Goal: Task Accomplishment & Management: Manage account settings

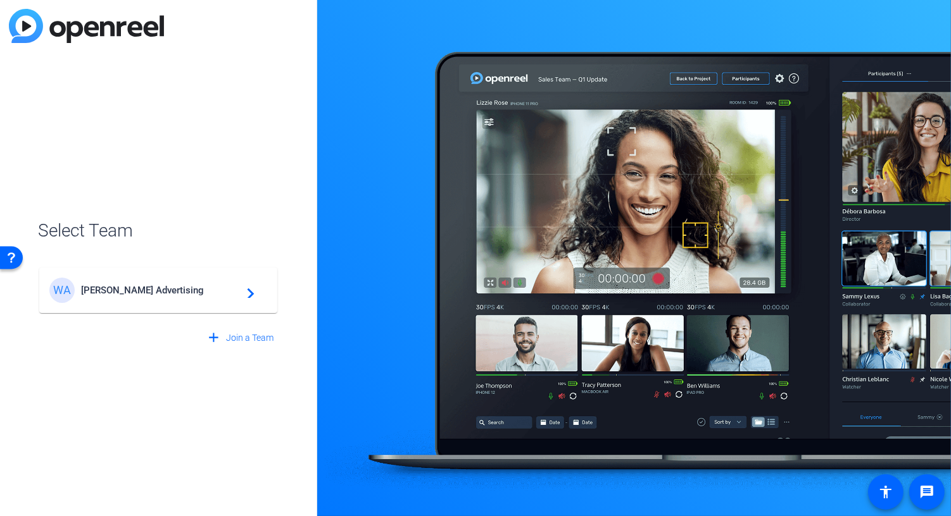
click at [189, 132] on div "Select Team WA [PERSON_NAME] Advertising navigate_next add Join a Team" at bounding box center [158, 258] width 317 height 516
click at [99, 175] on openreel-guest-select-account "Select Team WA [PERSON_NAME] Advertising navigate_next add Join a Team" at bounding box center [158, 258] width 241 height 183
click at [234, 285] on span "[PERSON_NAME] Advertising" at bounding box center [160, 290] width 158 height 11
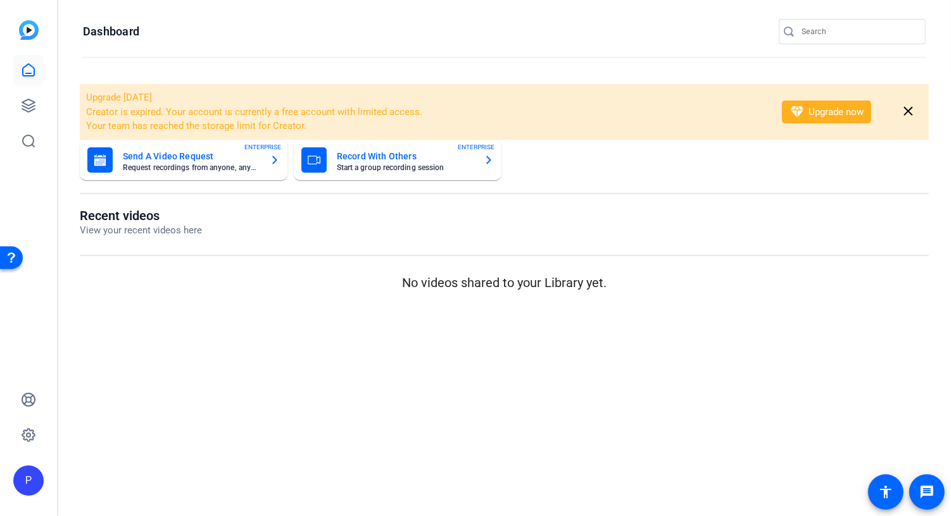
click at [28, 480] on div "P" at bounding box center [28, 481] width 30 height 30
drag, startPoint x: 168, startPoint y: 384, endPoint x: 66, endPoint y: 412, distance: 105.2
click at [166, 384] on div at bounding box center [475, 258] width 951 height 516
click at [30, 435] on icon at bounding box center [29, 436] width 4 height 4
click at [26, 394] on icon at bounding box center [28, 400] width 13 height 13
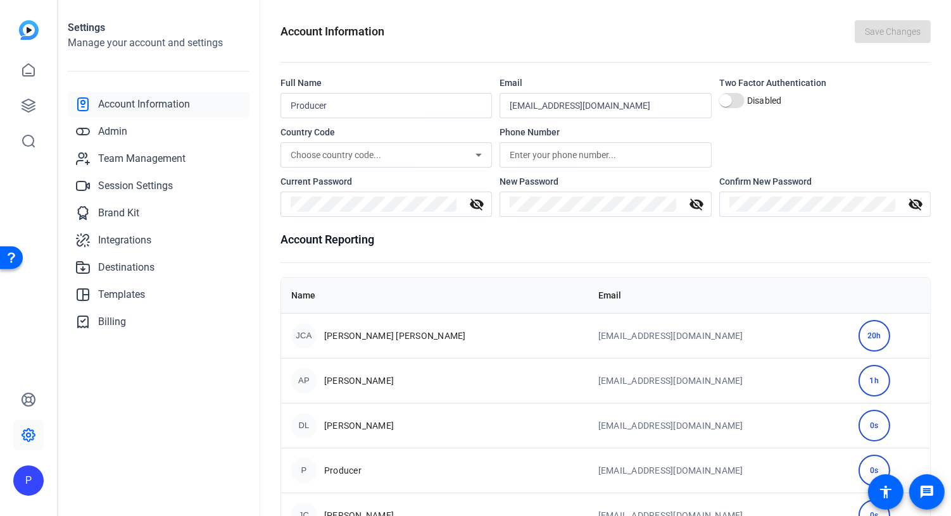
click at [25, 485] on div "P" at bounding box center [28, 481] width 30 height 30
click at [103, 470] on div "[PERSON_NAME] Advertising" at bounding box center [102, 473] width 89 height 25
click at [29, 476] on div "P" at bounding box center [28, 481] width 30 height 30
click at [22, 435] on div at bounding box center [475, 258] width 951 height 516
click at [27, 436] on icon at bounding box center [28, 435] width 15 height 15
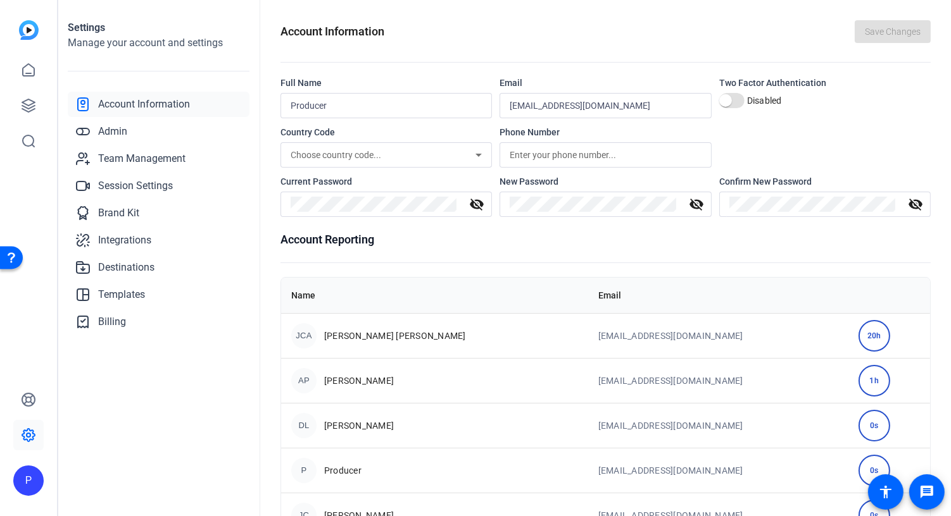
click at [18, 479] on div "P" at bounding box center [28, 481] width 30 height 30
click at [82, 400] on div at bounding box center [475, 258] width 951 height 516
click at [109, 33] on h1 "Settings" at bounding box center [159, 27] width 182 height 15
click at [92, 35] on h2 "Manage your account and settings" at bounding box center [159, 42] width 182 height 15
click at [114, 97] on span "Account Information" at bounding box center [144, 104] width 92 height 15
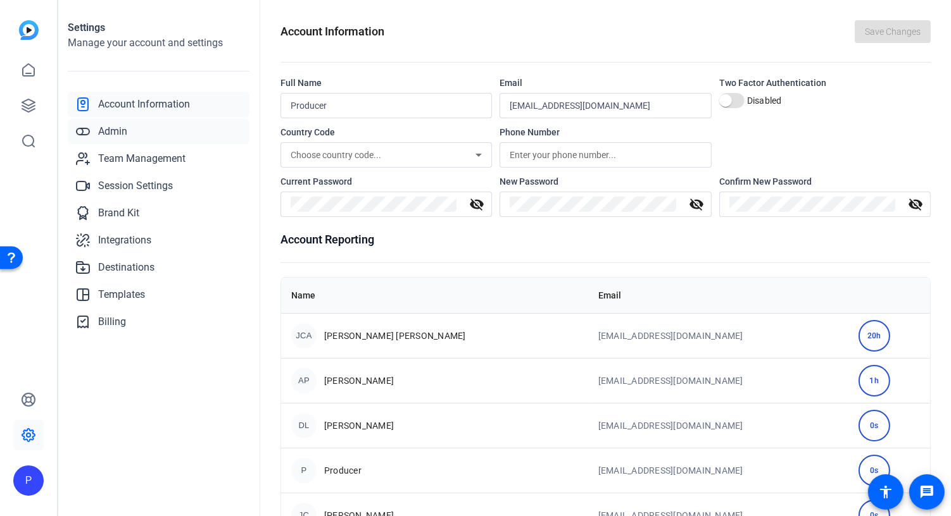
click at [87, 127] on icon at bounding box center [82, 131] width 15 height 15
click at [99, 132] on span "Admin" at bounding box center [112, 131] width 29 height 15
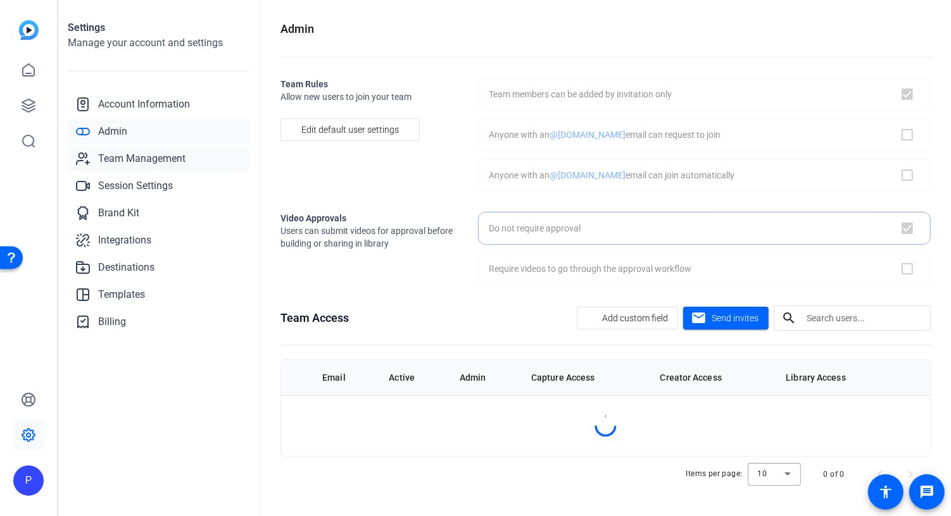
checkbox input "true"
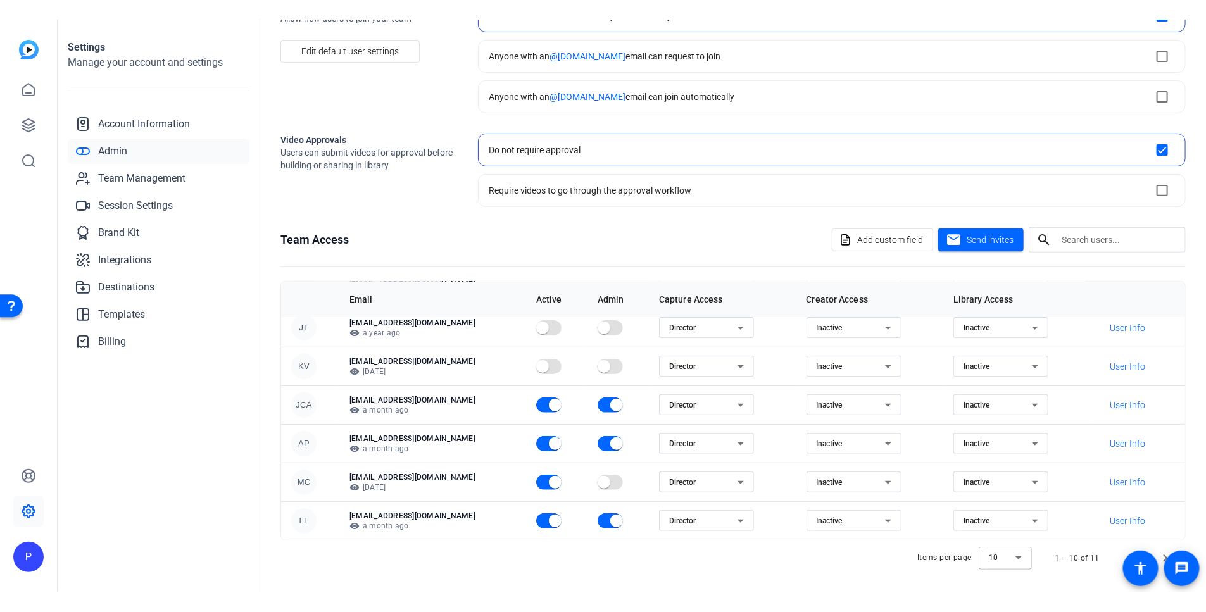
scroll to position [102, 0]
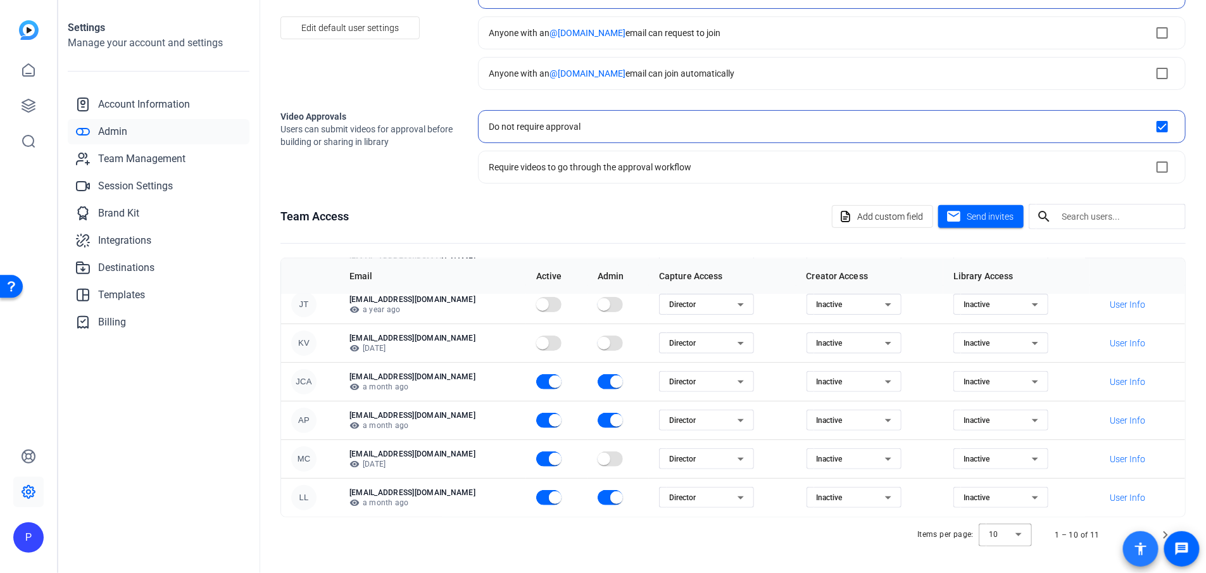
click at [950, 516] on span at bounding box center [1140, 548] width 35 height 35
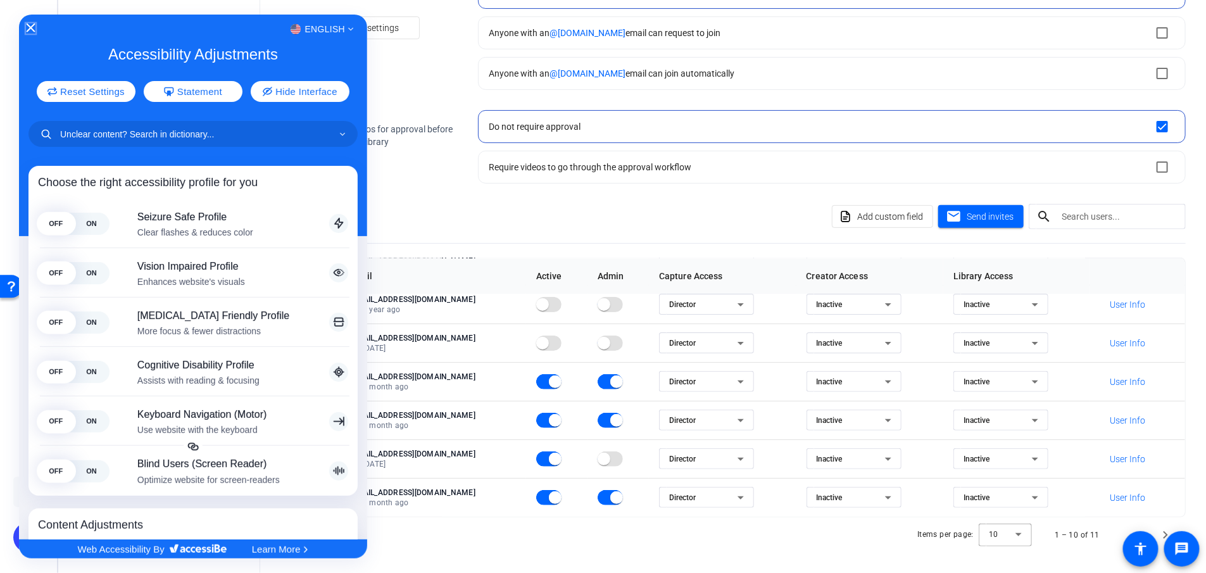
click at [30, 27] on icon "Close Accessibility Interface" at bounding box center [30, 27] width 9 height 9
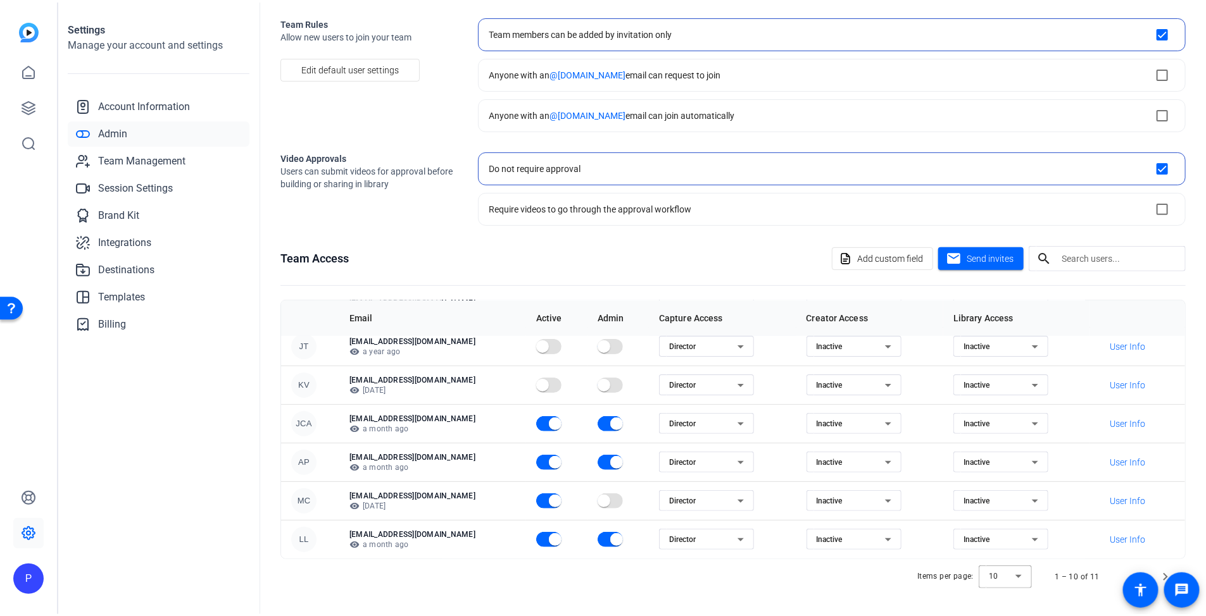
scroll to position [58, 0]
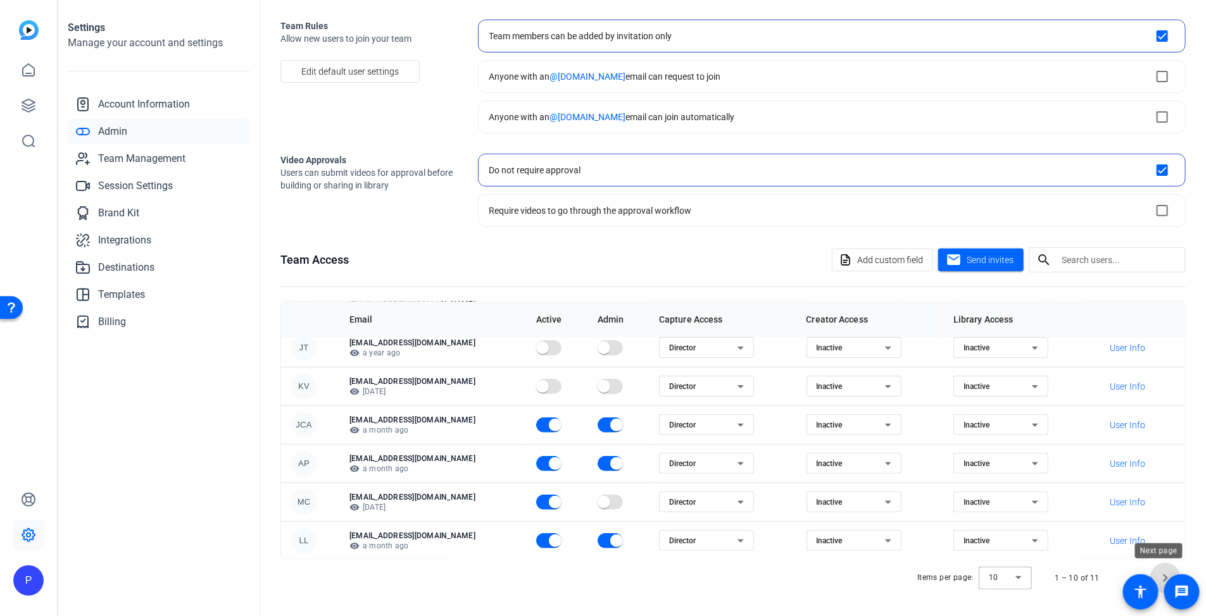
click at [950, 516] on span "Next page" at bounding box center [1165, 578] width 30 height 30
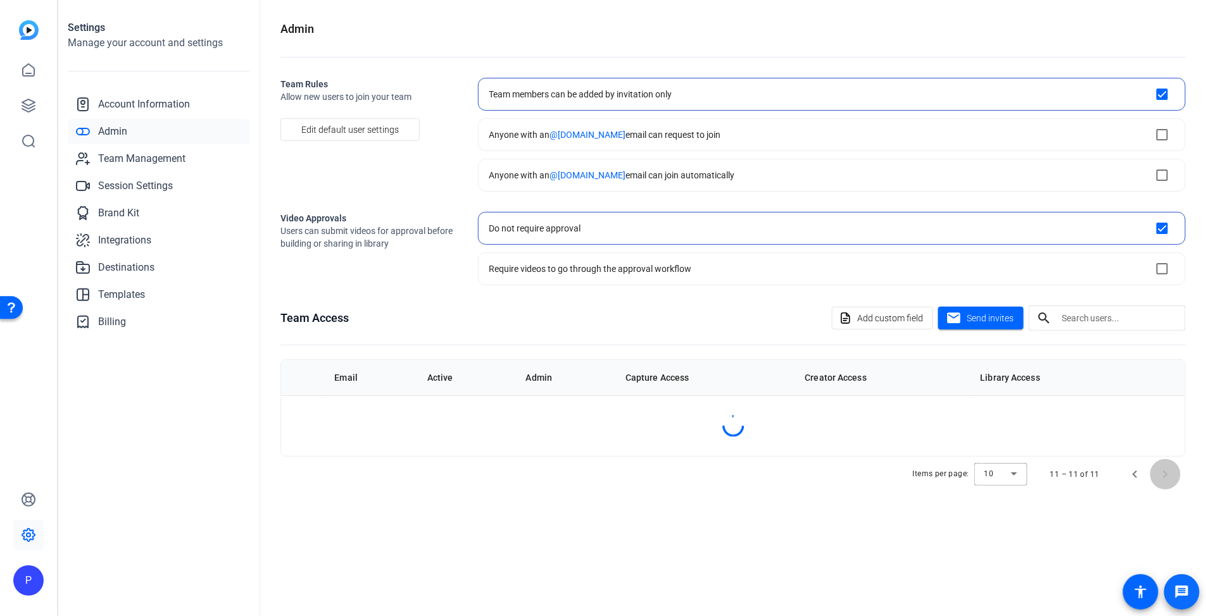
scroll to position [0, 0]
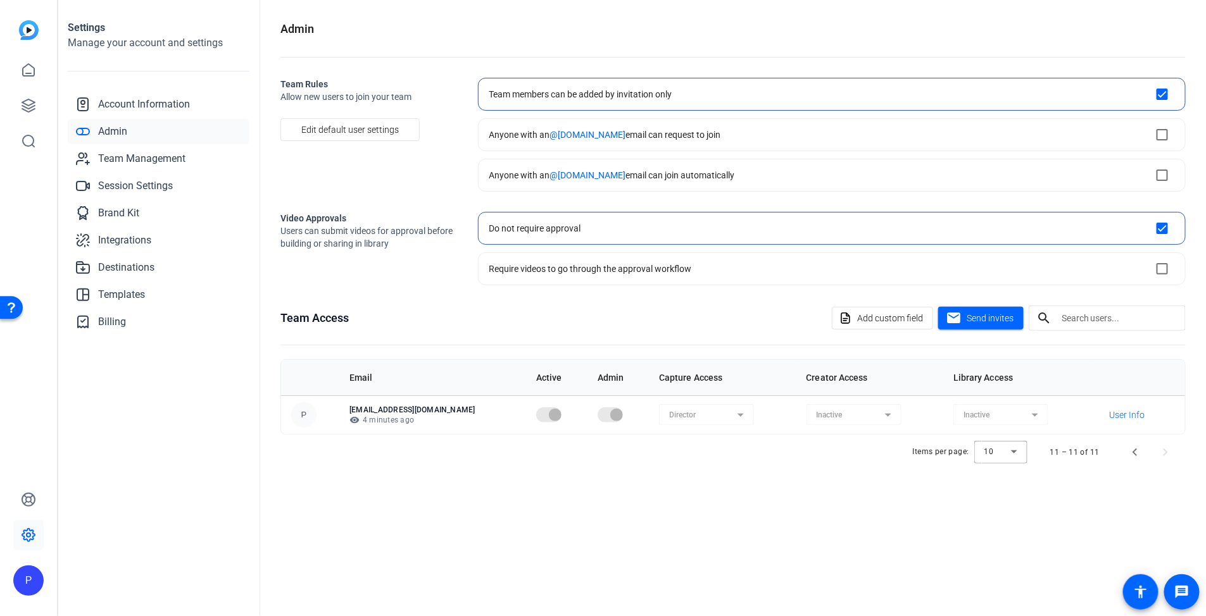
click at [554, 433] on td at bounding box center [556, 415] width 61 height 39
click at [950, 446] on span "Previous page" at bounding box center [1135, 452] width 30 height 30
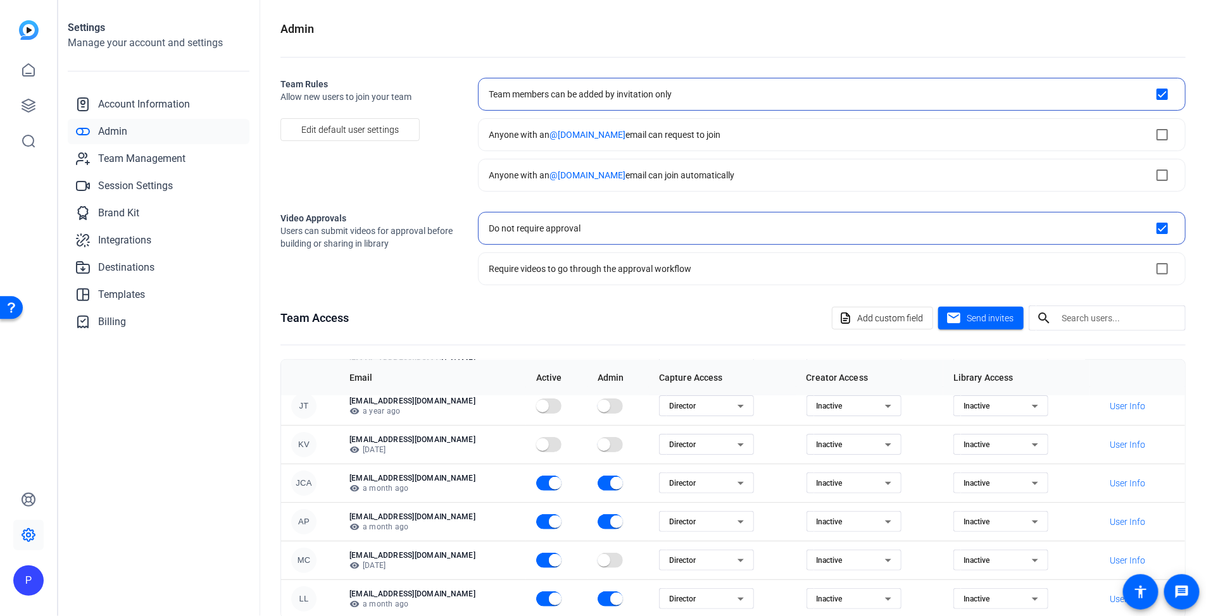
scroll to position [58, 0]
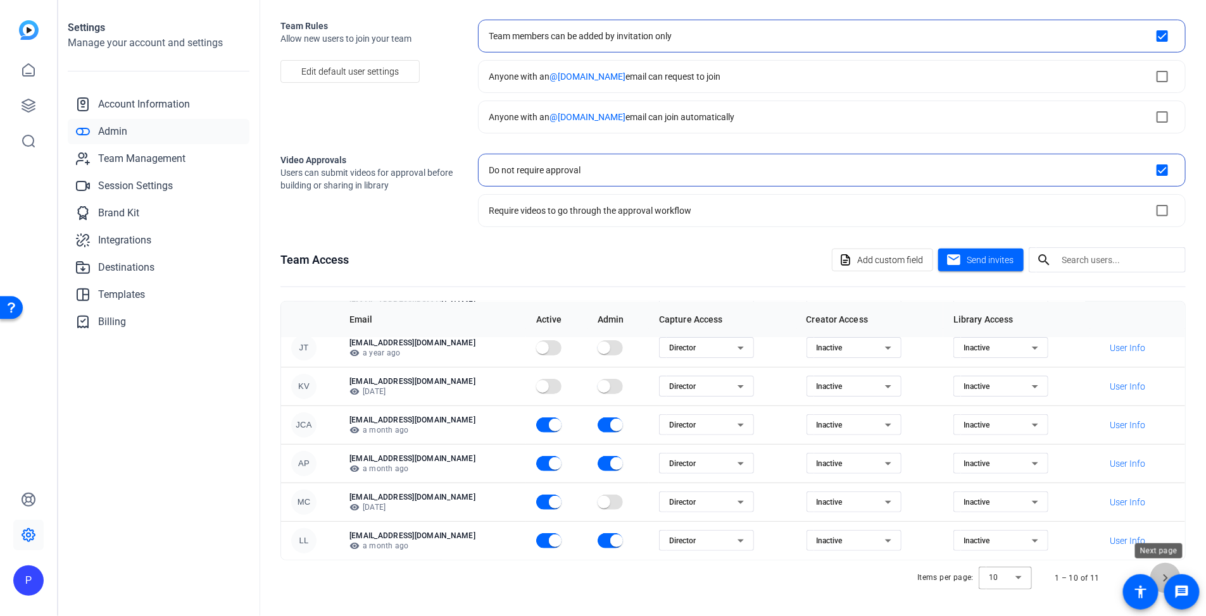
click at [950, 516] on span "Next page" at bounding box center [1165, 578] width 30 height 30
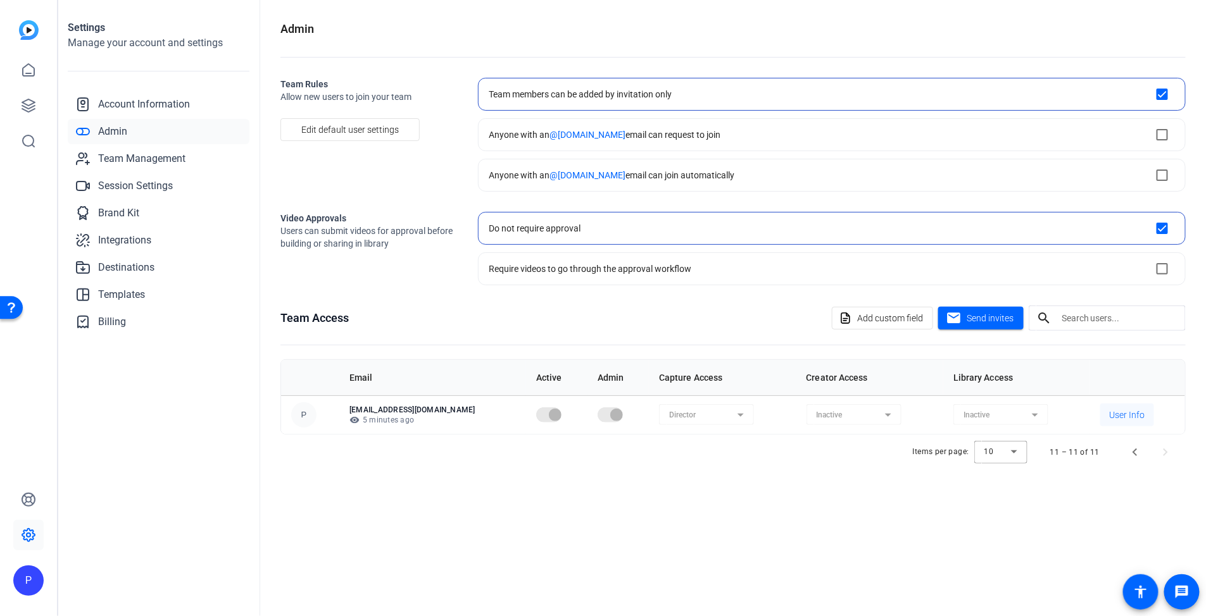
click at [950, 413] on span "User Info" at bounding box center [1127, 415] width 35 height 13
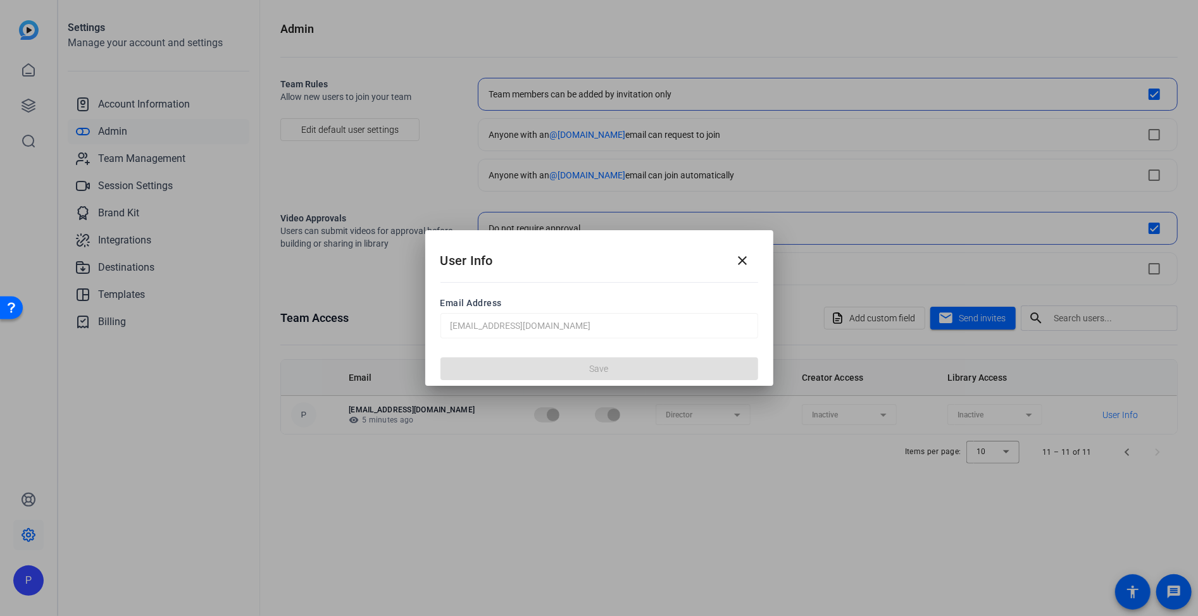
click at [748, 254] on mat-icon "close" at bounding box center [742, 260] width 15 height 15
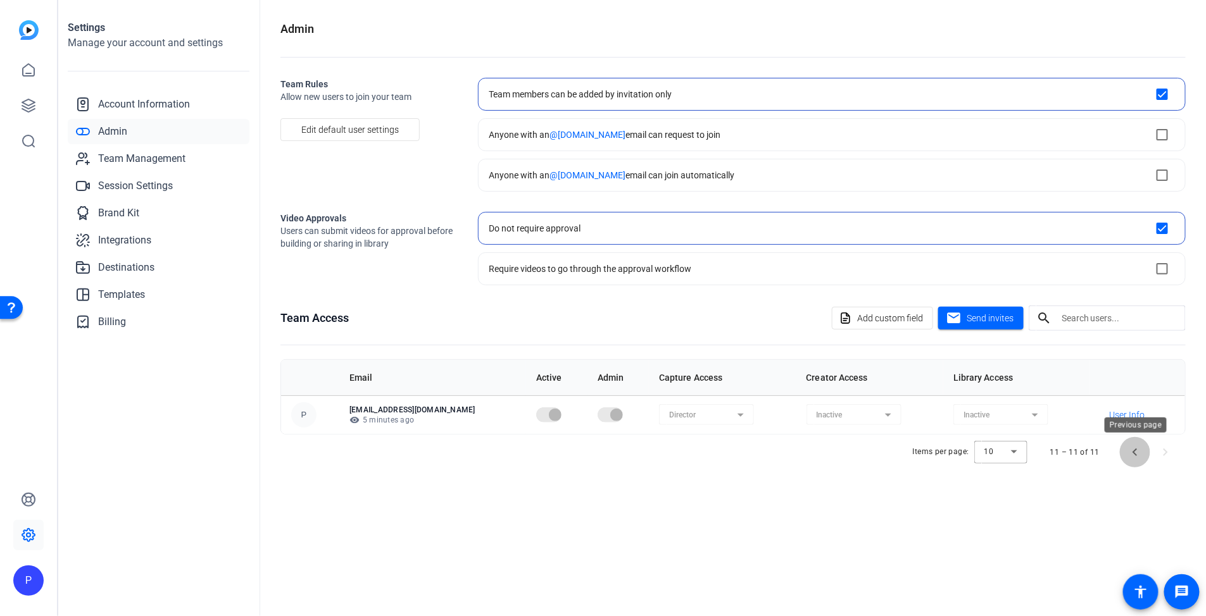
click at [950, 450] on span "Previous page" at bounding box center [1135, 452] width 30 height 30
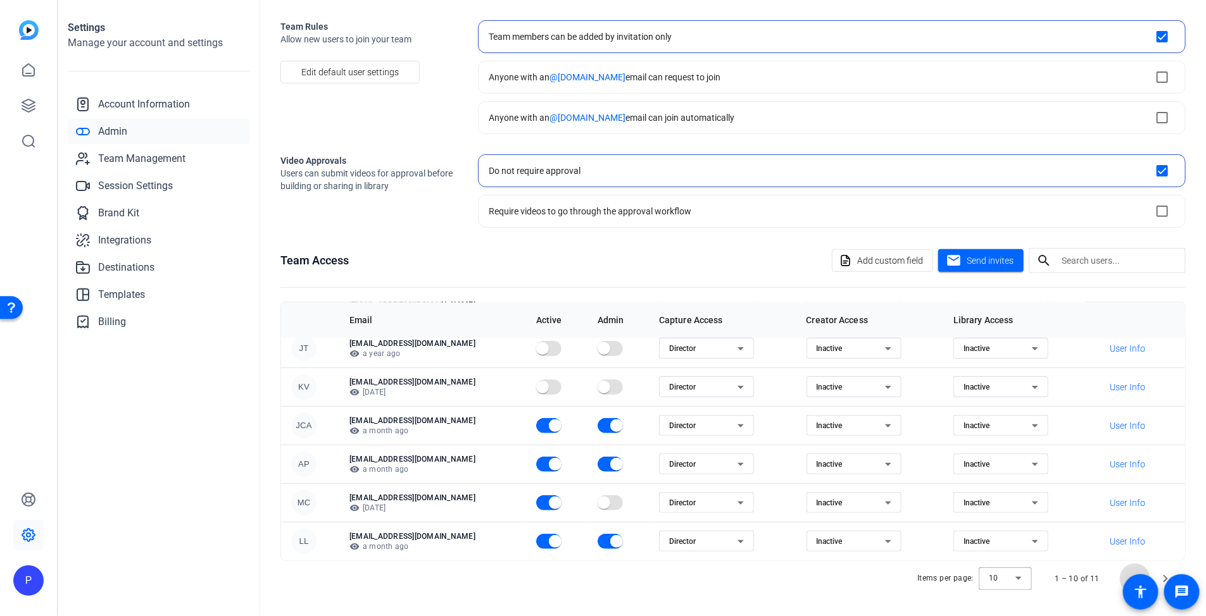
scroll to position [58, 0]
click at [950, 516] on span "Next page" at bounding box center [1165, 578] width 30 height 30
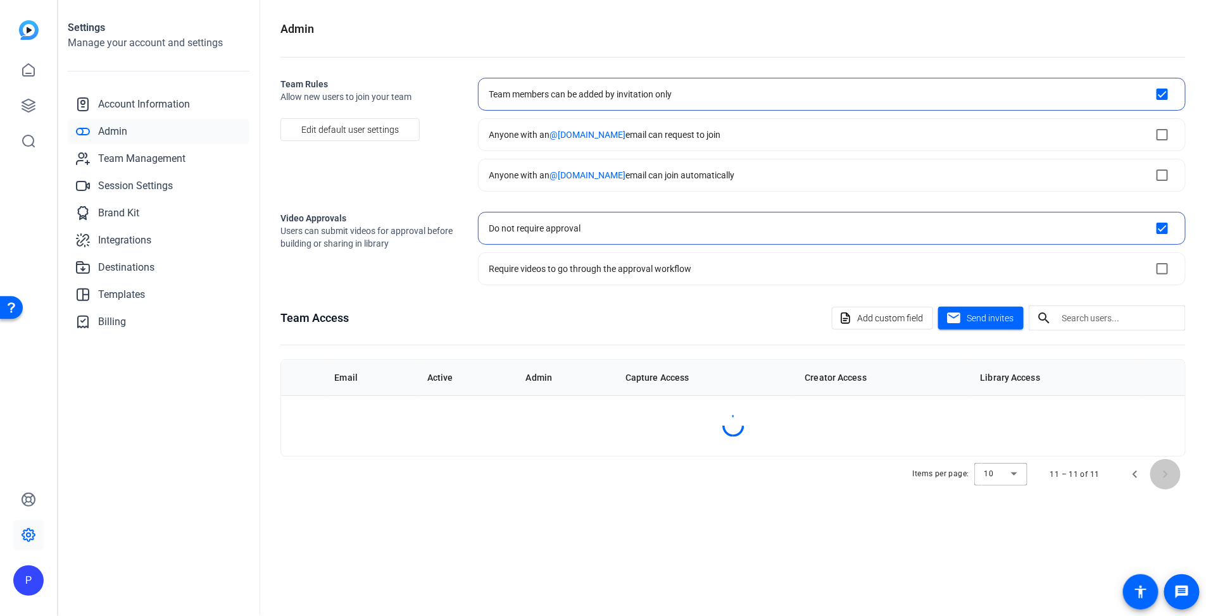
scroll to position [0, 0]
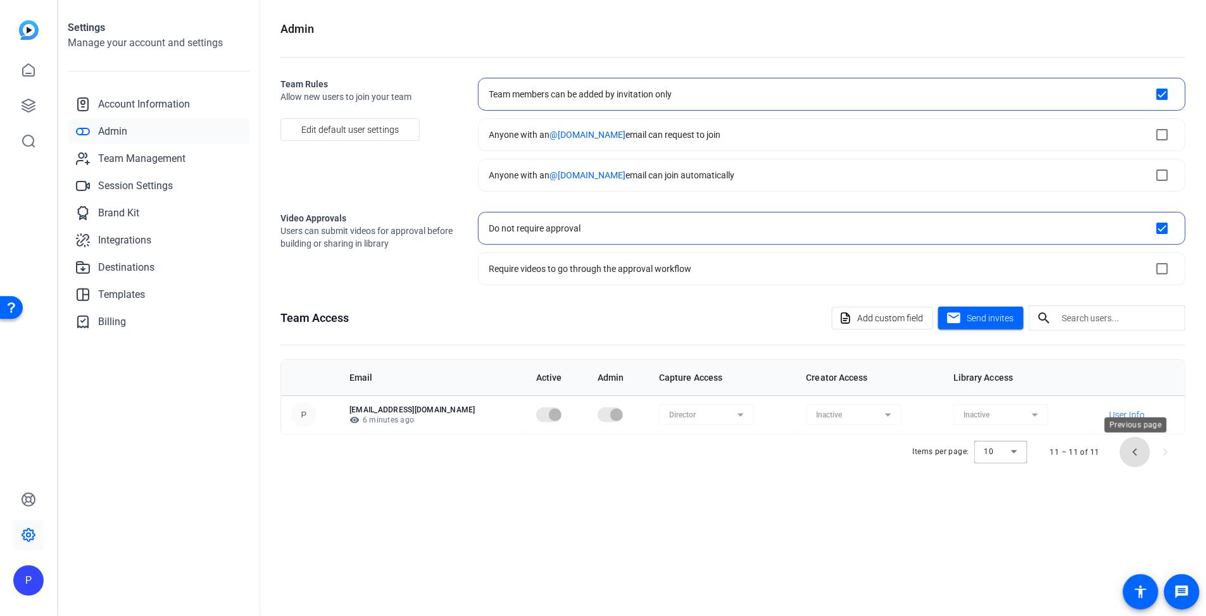
click at [950, 441] on span "Previous page" at bounding box center [1135, 452] width 30 height 30
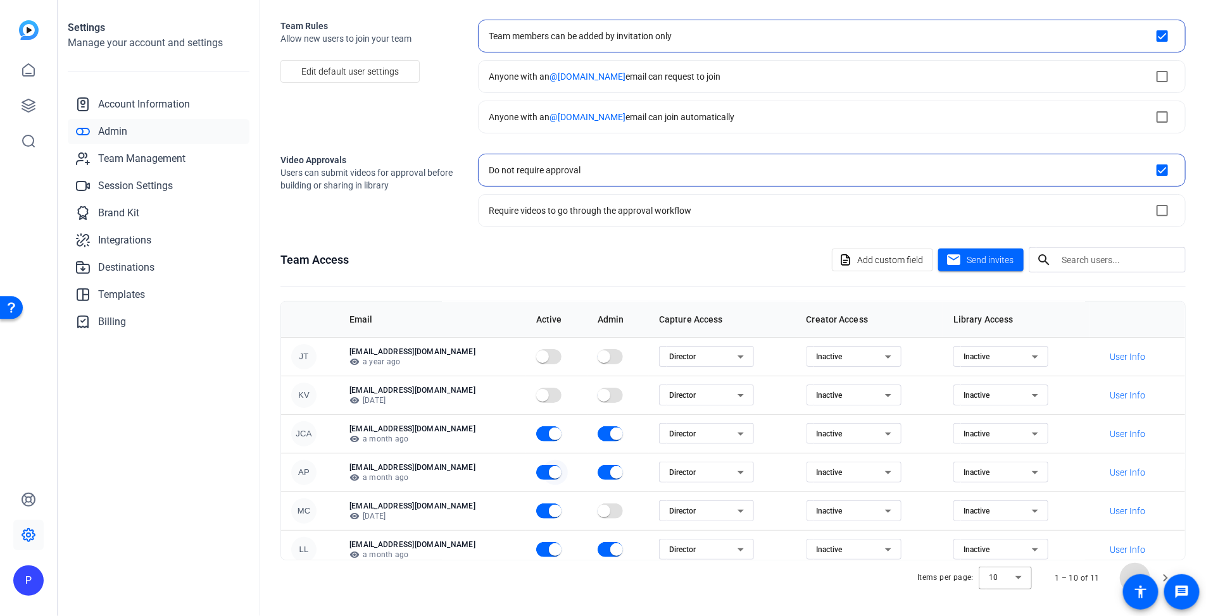
scroll to position [163, 0]
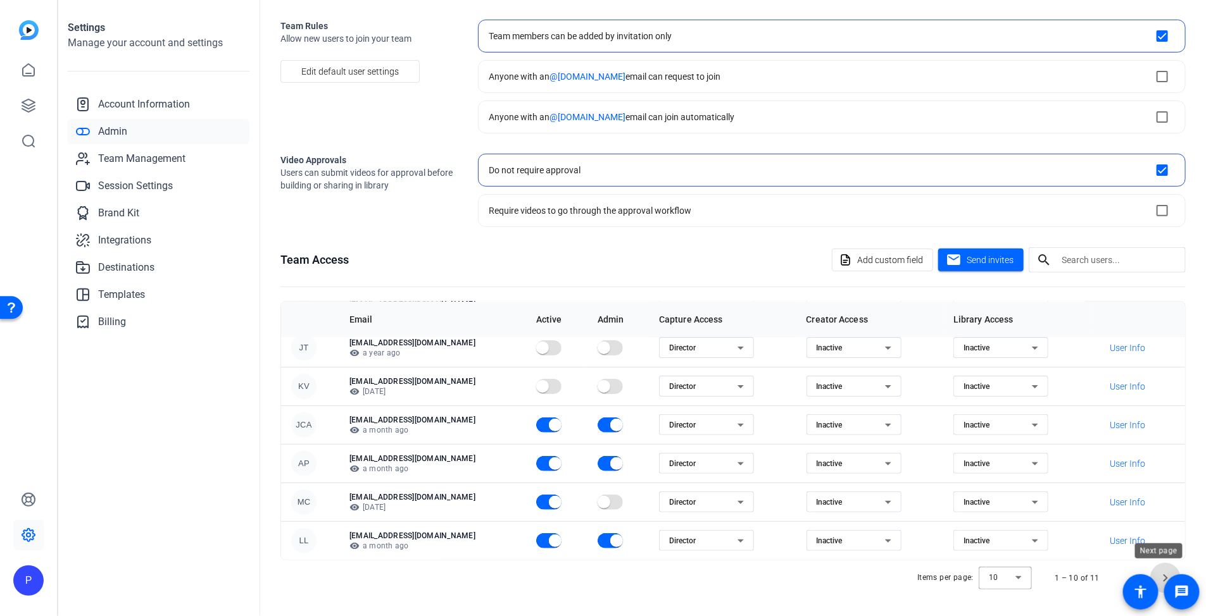
click at [950, 516] on span "Next page" at bounding box center [1165, 578] width 30 height 30
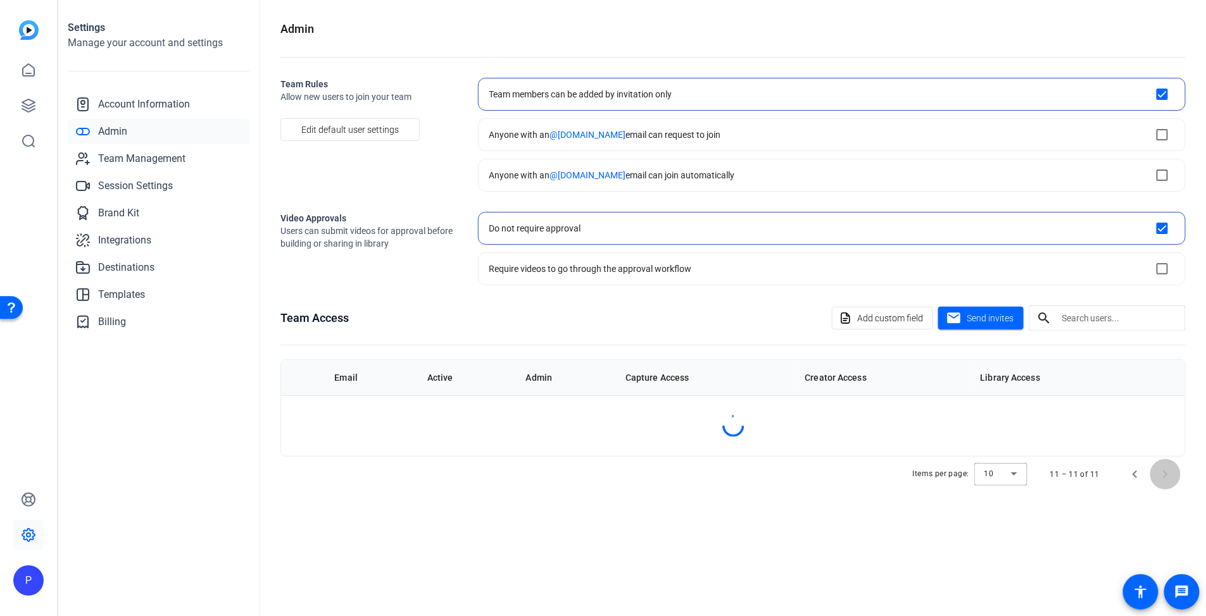
scroll to position [0, 0]
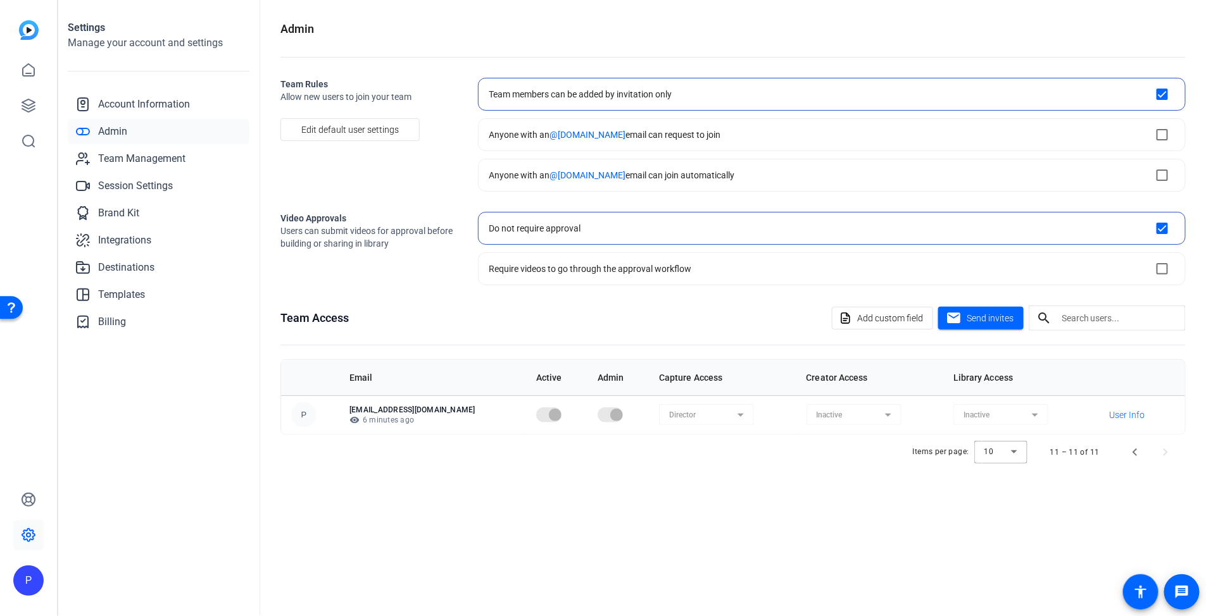
click at [28, 516] on div "P" at bounding box center [28, 581] width 30 height 30
click at [125, 494] on div at bounding box center [603, 308] width 1206 height 616
click at [32, 516] on icon at bounding box center [28, 535] width 15 height 15
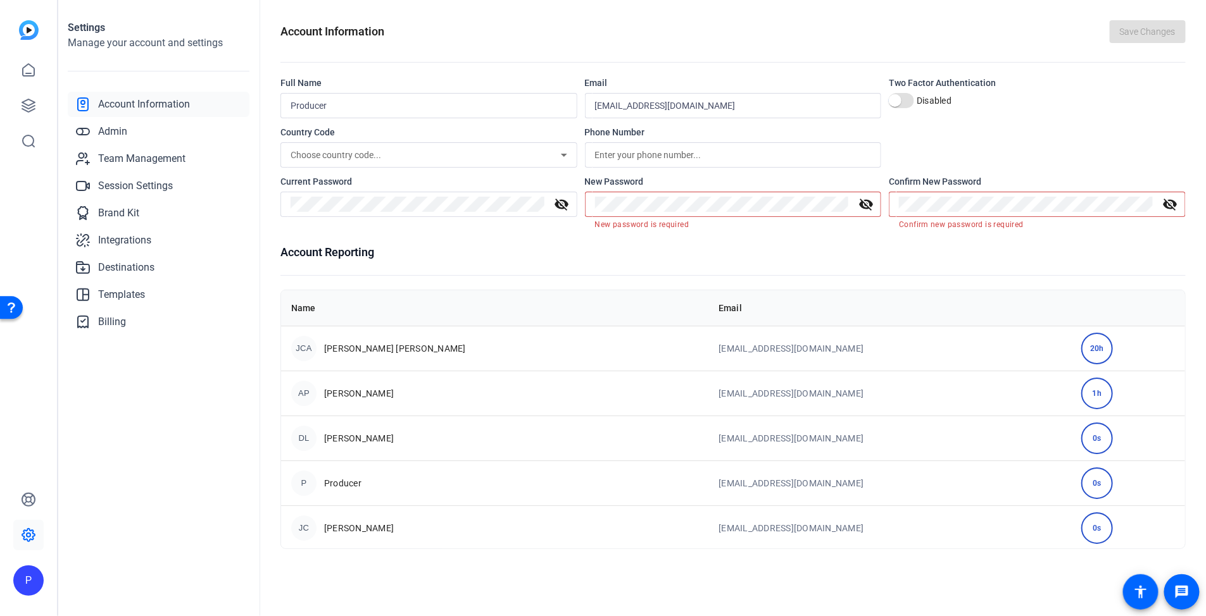
click at [33, 516] on div "P" at bounding box center [28, 581] width 30 height 30
click at [89, 516] on div "Producer" at bounding box center [102, 553] width 89 height 13
click at [156, 98] on span "Account Information" at bounding box center [144, 104] width 92 height 15
click at [156, 102] on span "Account Information" at bounding box center [144, 104] width 92 height 15
click at [137, 151] on span "Team Management" at bounding box center [141, 158] width 87 height 15
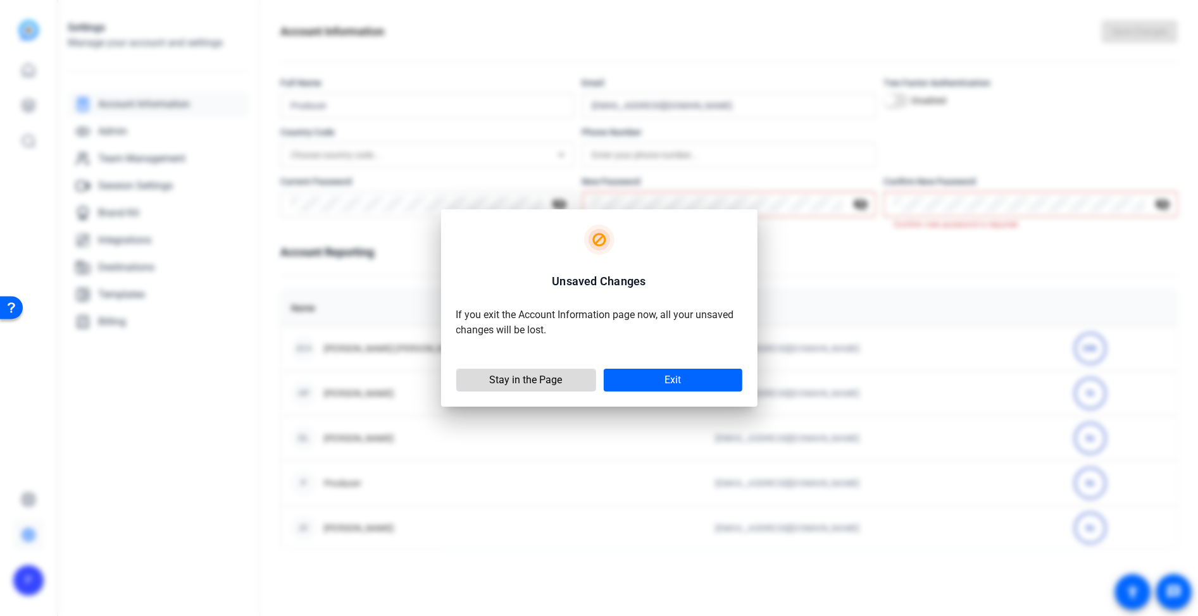
click at [525, 387] on span at bounding box center [526, 380] width 139 height 30
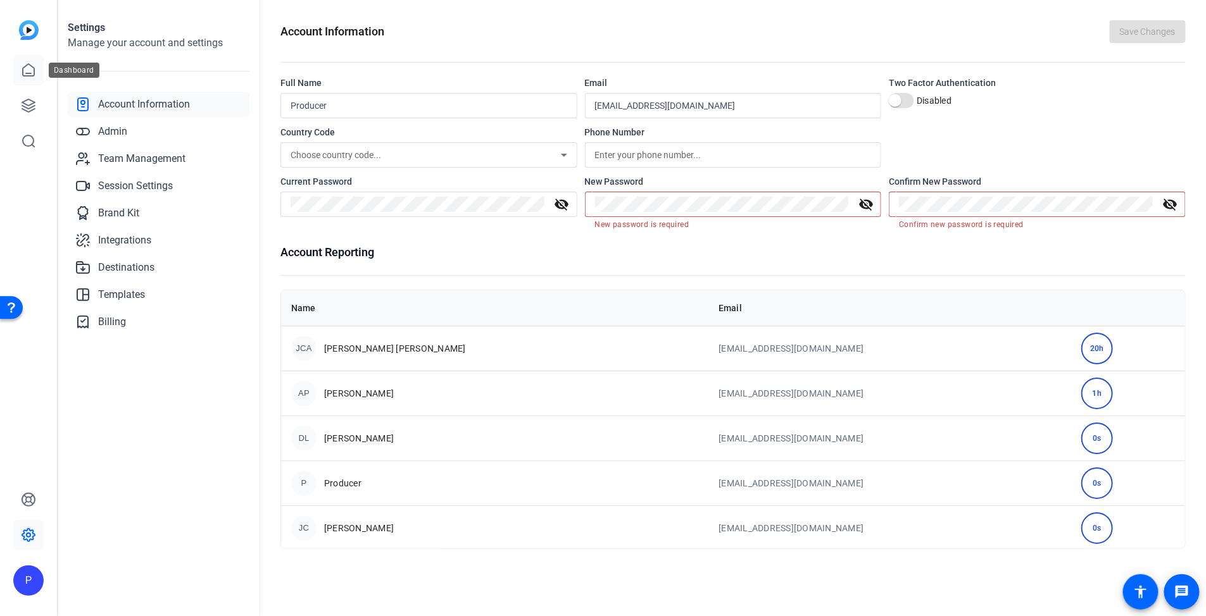
click at [23, 68] on icon at bounding box center [28, 70] width 11 height 12
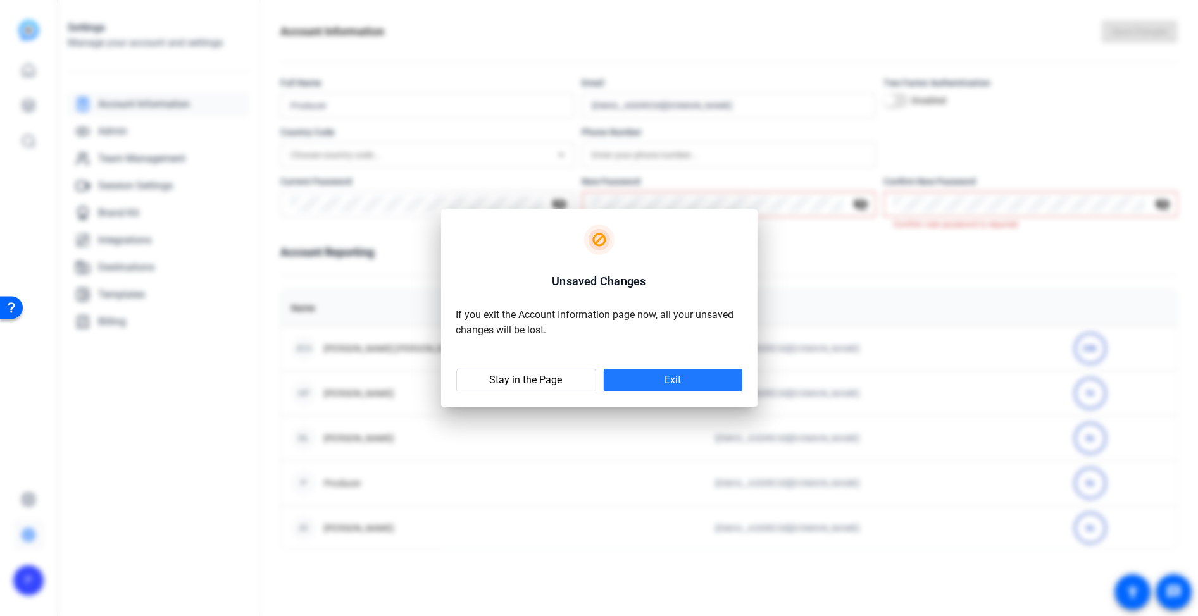
click at [616, 379] on span at bounding box center [673, 380] width 139 height 30
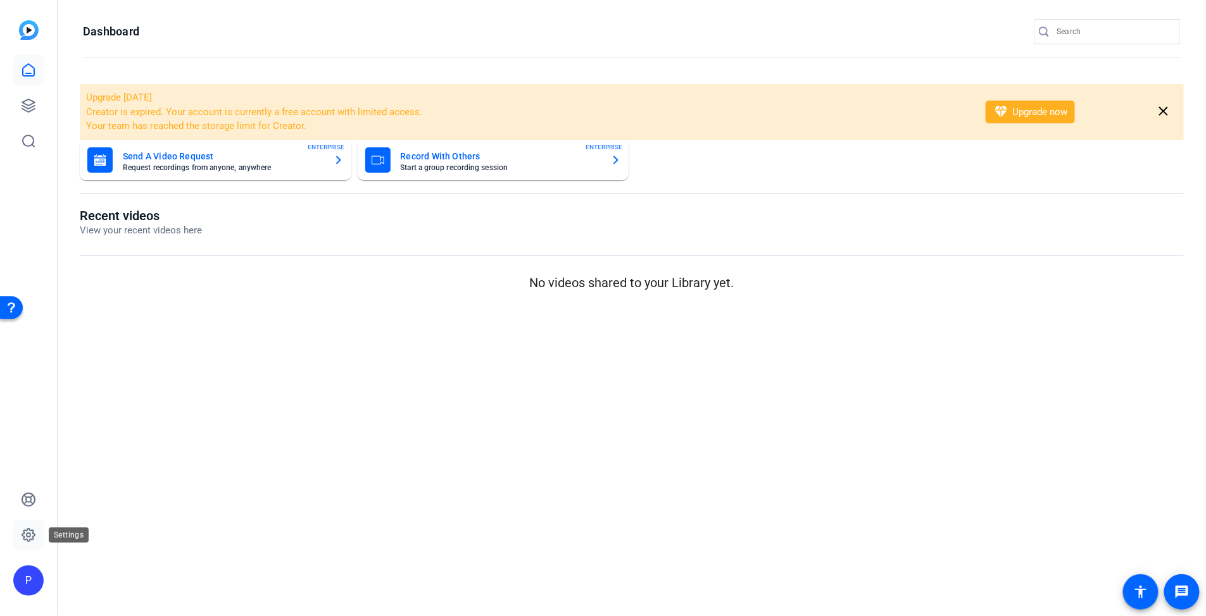
click at [30, 516] on icon at bounding box center [28, 535] width 15 height 15
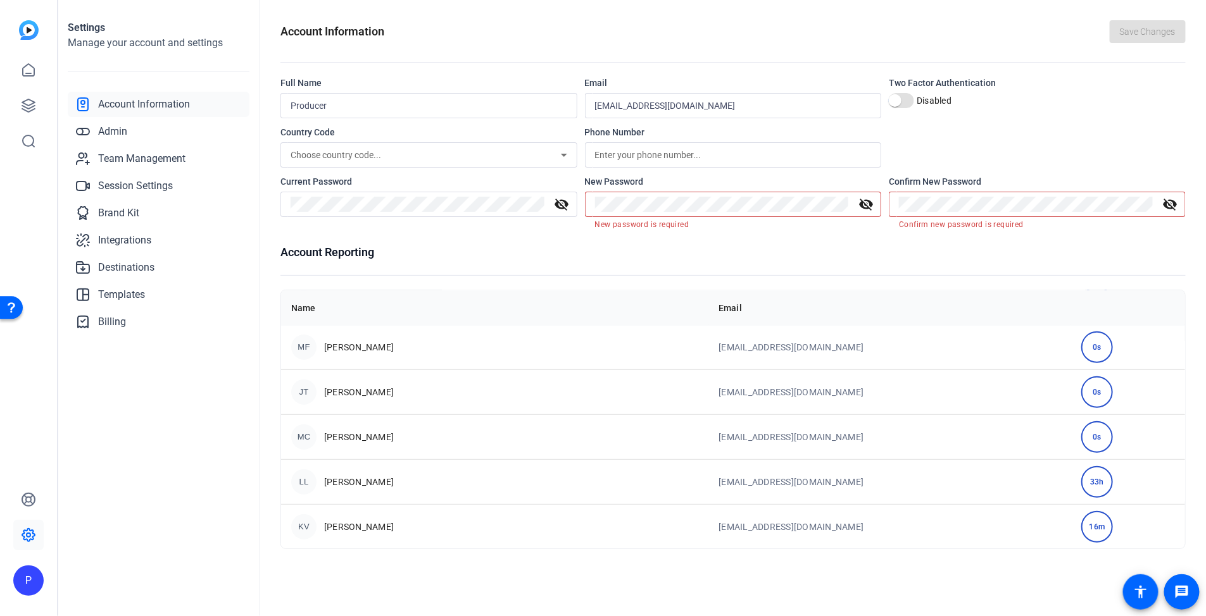
scroll to position [272, 0]
click at [151, 159] on span "Team Management" at bounding box center [141, 158] width 87 height 15
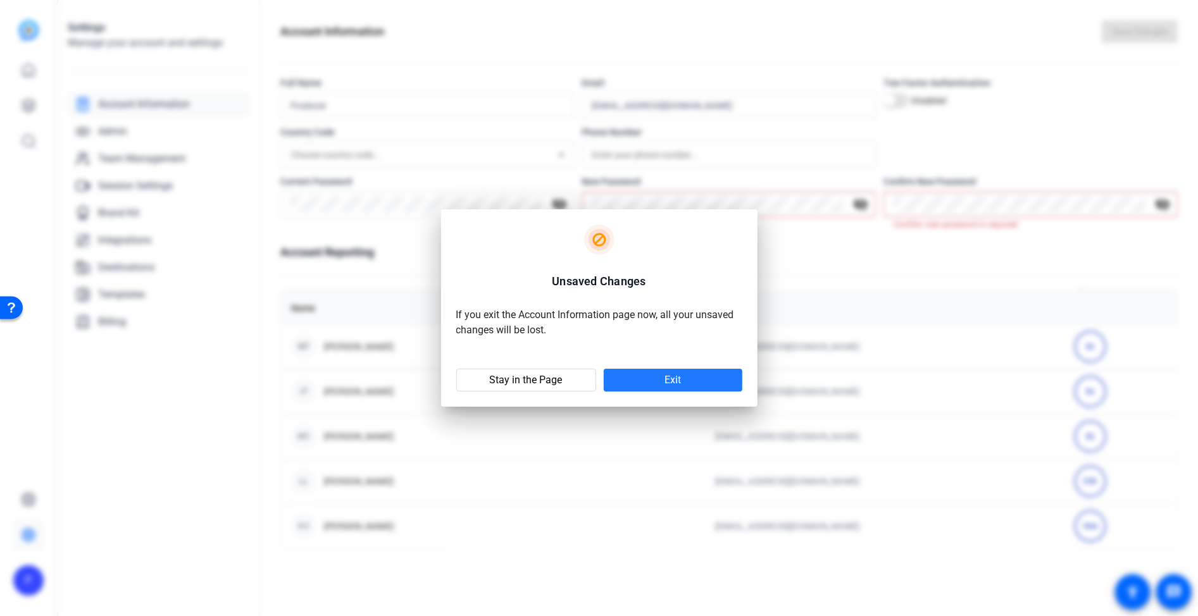
click at [653, 378] on span at bounding box center [673, 380] width 139 height 30
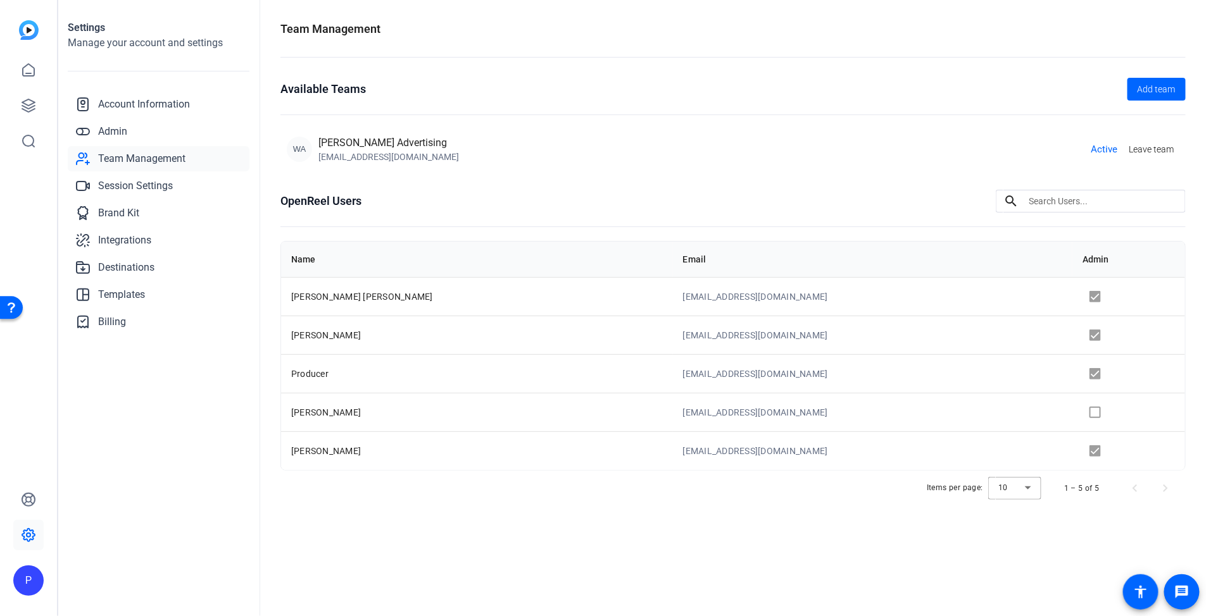
click at [139, 43] on h2 "Manage your account and settings" at bounding box center [159, 42] width 182 height 15
click at [31, 29] on img at bounding box center [29, 30] width 20 height 20
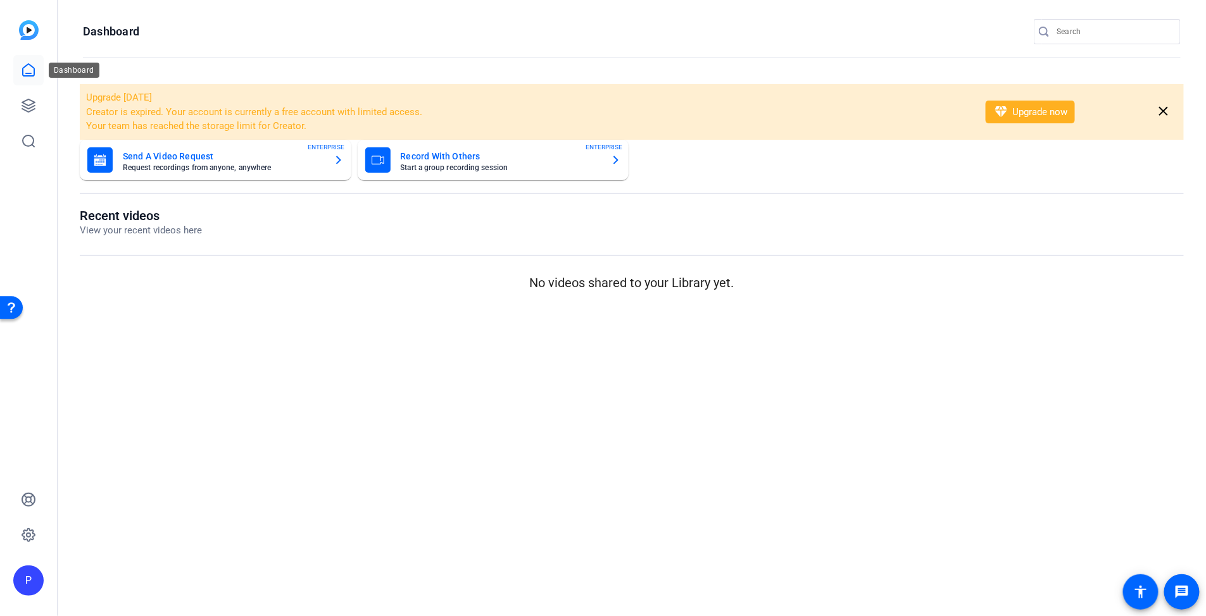
click at [31, 65] on icon at bounding box center [28, 70] width 11 height 12
click at [34, 103] on icon at bounding box center [28, 105] width 13 height 13
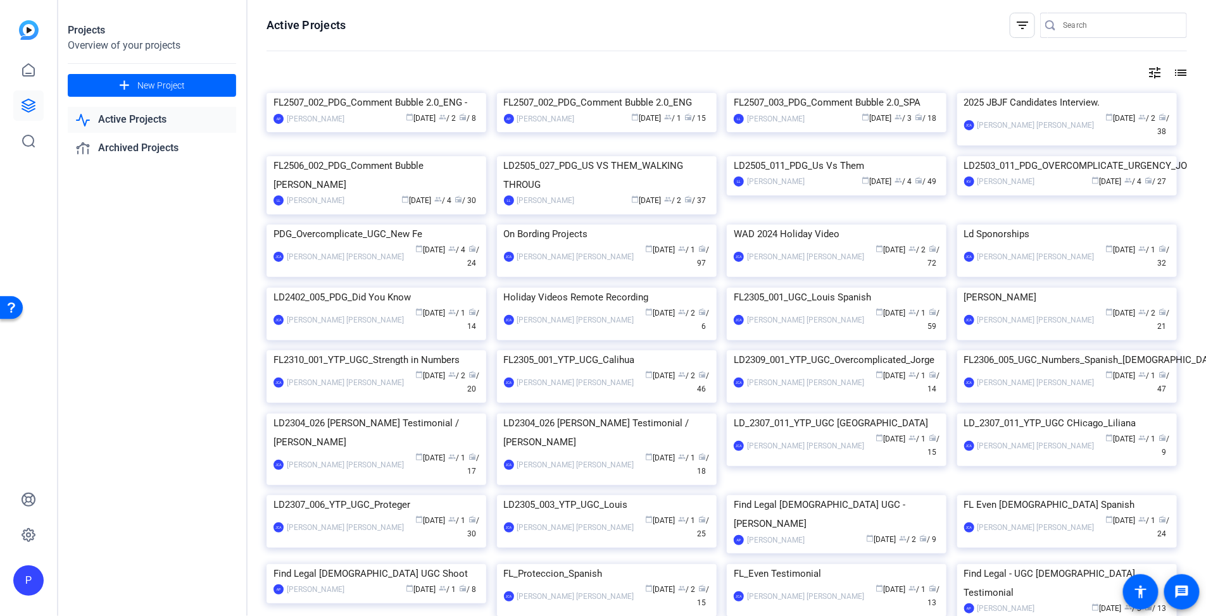
click at [23, 516] on div "P" at bounding box center [28, 581] width 30 height 30
click at [29, 516] on div "P" at bounding box center [36, 562] width 30 height 30
click at [23, 516] on icon at bounding box center [28, 535] width 13 height 13
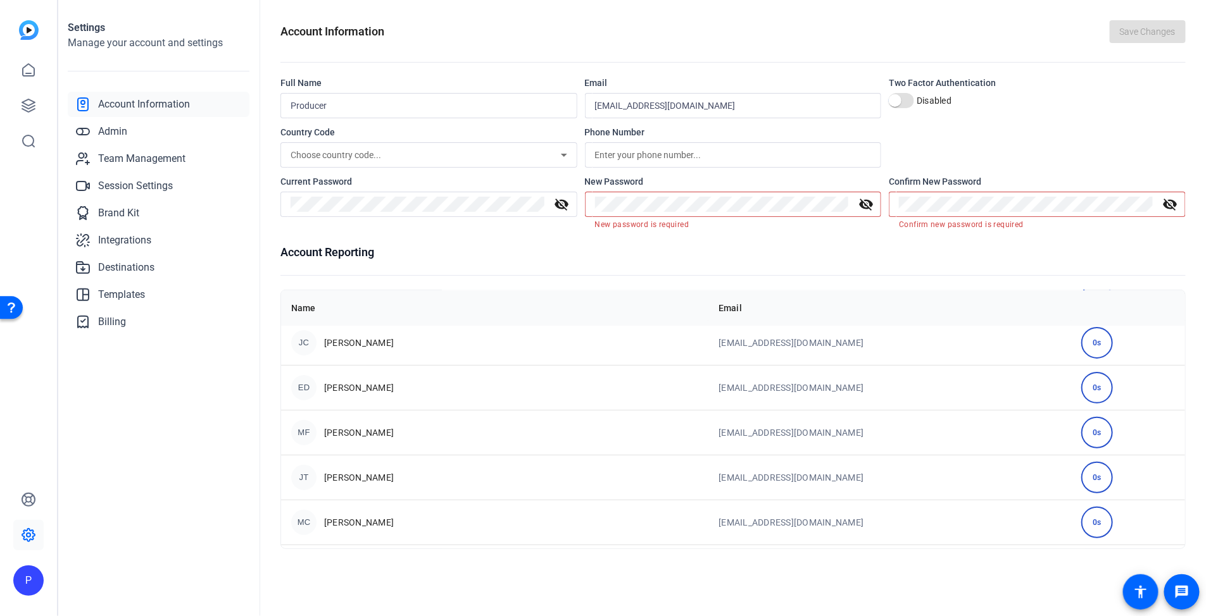
scroll to position [272, 0]
click at [22, 516] on div "P" at bounding box center [28, 581] width 30 height 30
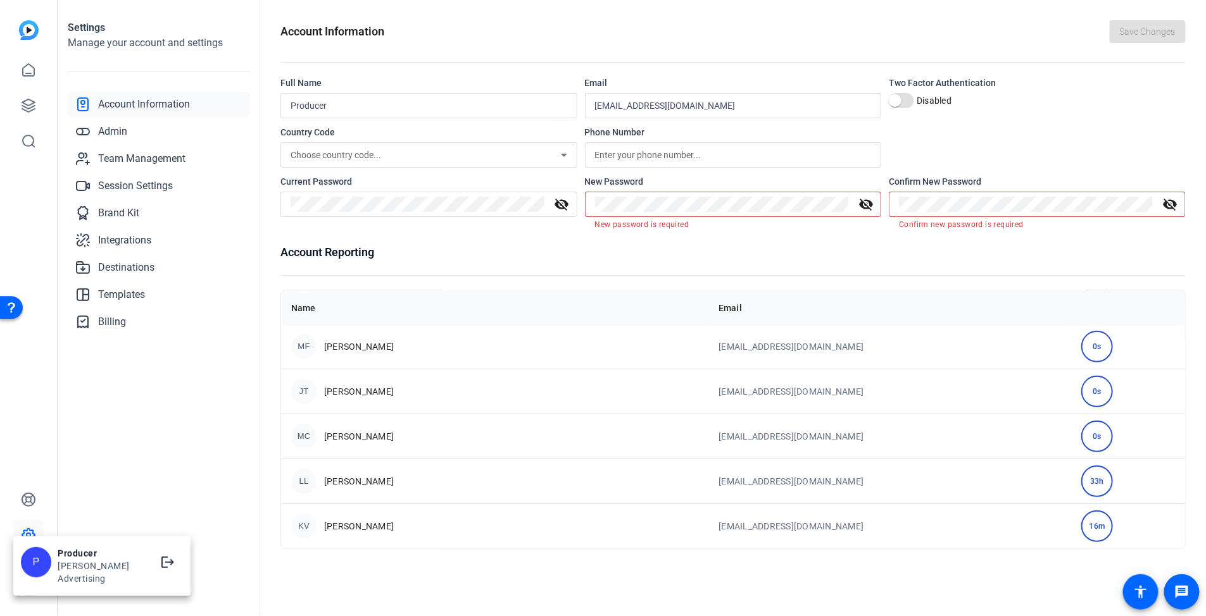
click at [41, 516] on div "P" at bounding box center [36, 562] width 30 height 30
click at [32, 516] on div "P" at bounding box center [28, 581] width 30 height 30
click at [160, 516] on mat-icon "logout" at bounding box center [167, 562] width 15 height 15
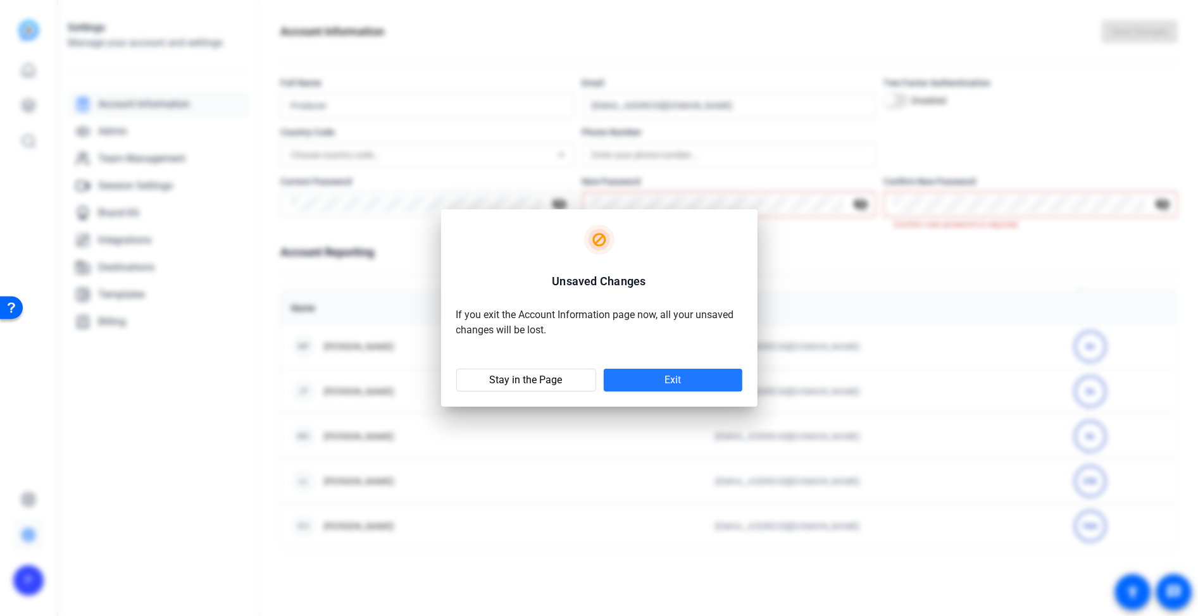
click at [658, 373] on span at bounding box center [673, 380] width 139 height 30
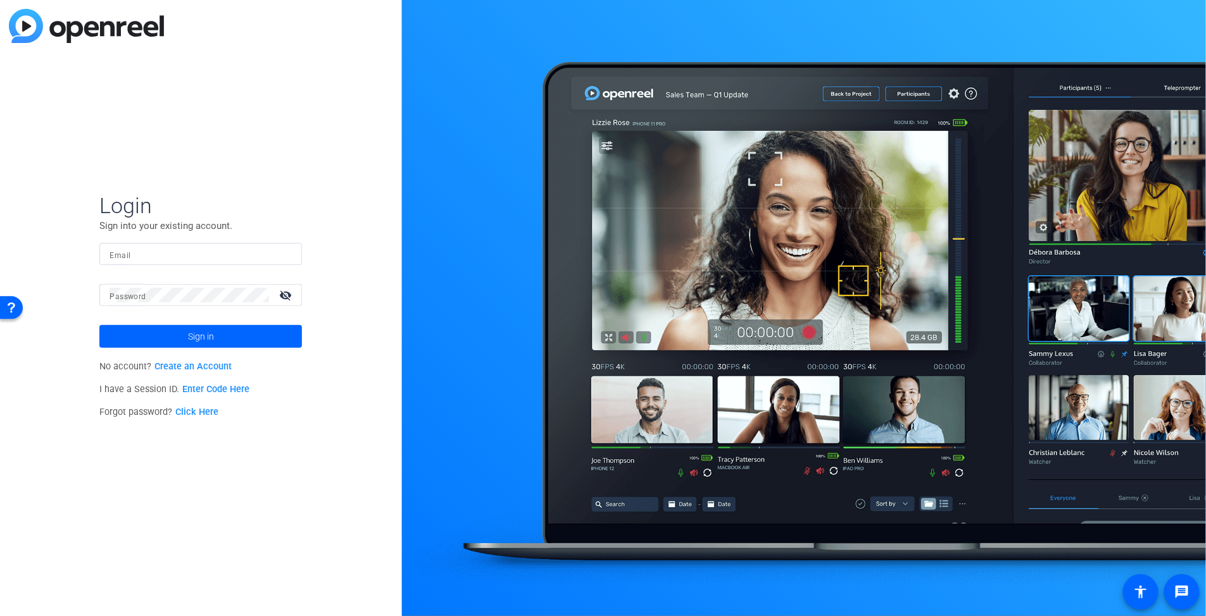
type input "[EMAIL_ADDRESS][DOMAIN_NAME]"
